Goal: Transaction & Acquisition: Purchase product/service

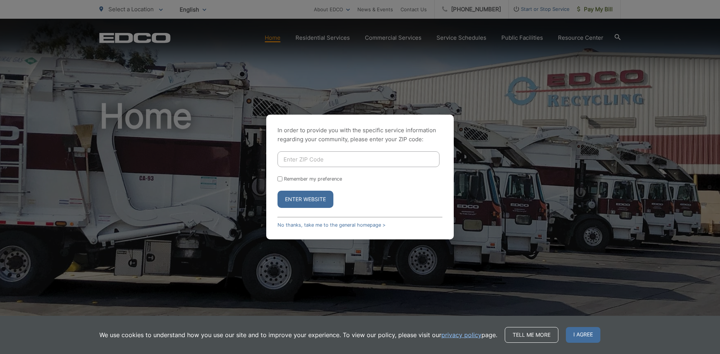
click at [332, 154] on input "Enter ZIP Code" at bounding box center [359, 160] width 162 height 16
type input "30350"
click at [302, 197] on button "Enter Website" at bounding box center [306, 199] width 56 height 17
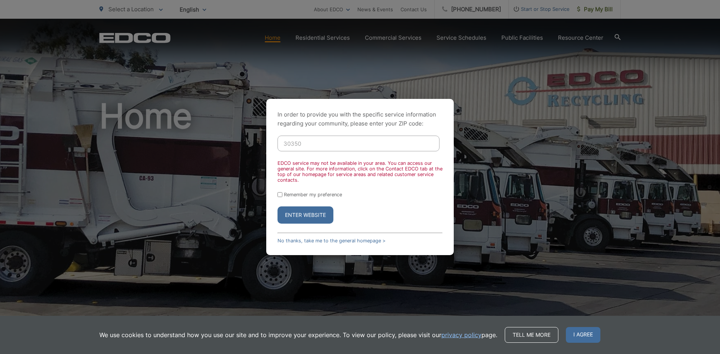
click at [324, 153] on form "30350 EDCO service may not be available in your area. You can access our genera…" at bounding box center [360, 180] width 165 height 88
click at [321, 146] on input "30350" at bounding box center [359, 144] width 162 height 16
paste input "2805"
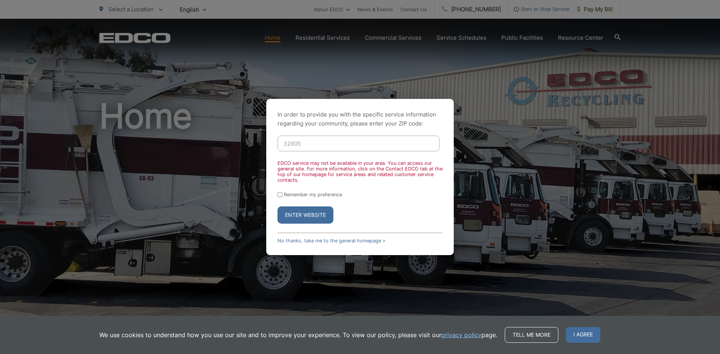
type input "32805"
click at [308, 213] on button "Enter Website" at bounding box center [306, 215] width 56 height 17
click at [302, 213] on button "Enter Website" at bounding box center [306, 215] width 56 height 17
click at [296, 211] on button "Enter Website" at bounding box center [306, 215] width 56 height 17
click at [295, 210] on button "Enter Website" at bounding box center [306, 215] width 56 height 17
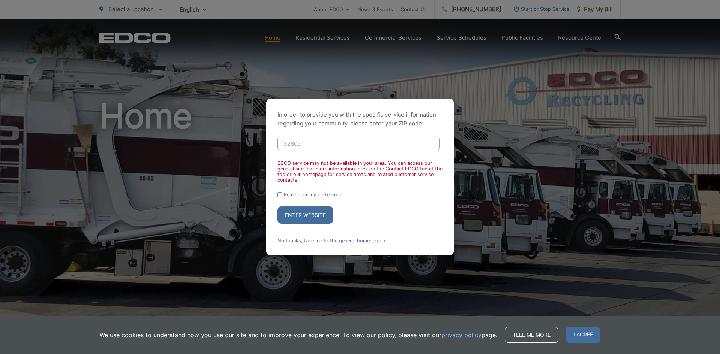
click at [295, 210] on button "Enter Website" at bounding box center [306, 215] width 56 height 17
click at [344, 239] on link "No thanks, take me to the general homepage >" at bounding box center [332, 241] width 108 height 6
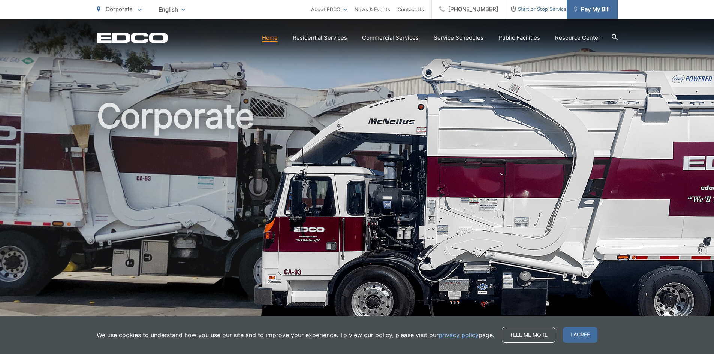
click at [594, 15] on link "Pay My Bill" at bounding box center [592, 9] width 51 height 19
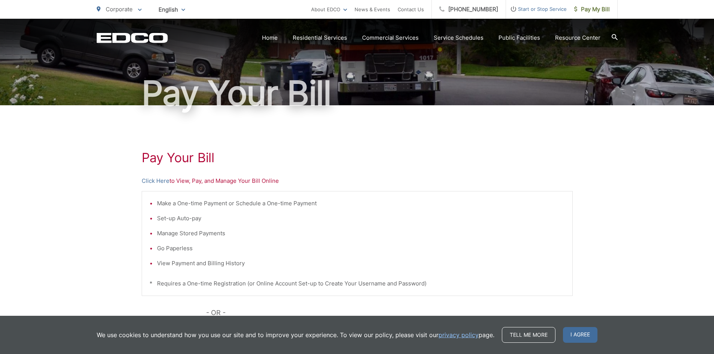
scroll to position [113, 0]
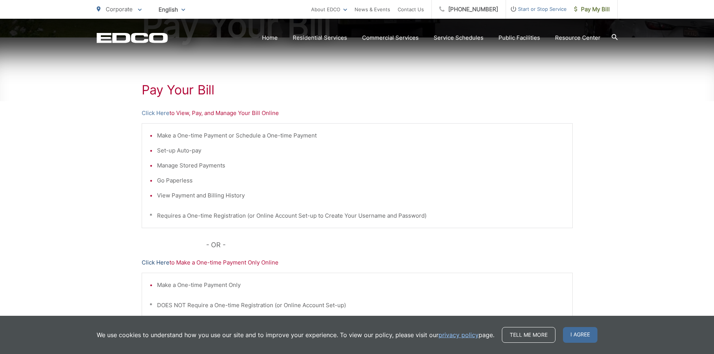
click at [151, 261] on link "Click Here" at bounding box center [156, 262] width 28 height 9
